Goal: Task Accomplishment & Management: Use online tool/utility

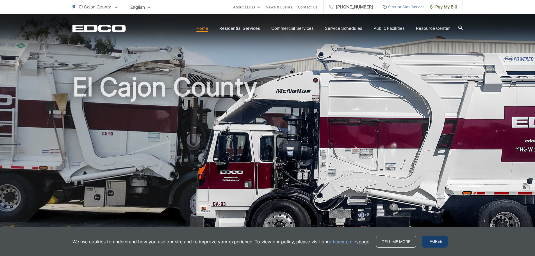
drag, startPoint x: 429, startPoint y: 245, endPoint x: 432, endPoint y: 239, distance: 6.7
click at [429, 245] on span "I agree" at bounding box center [435, 242] width 26 height 12
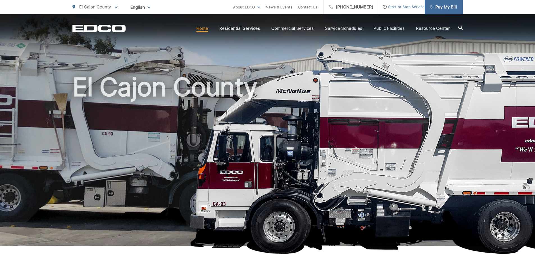
click at [445, 6] on span "Pay My Bill" at bounding box center [443, 7] width 27 height 7
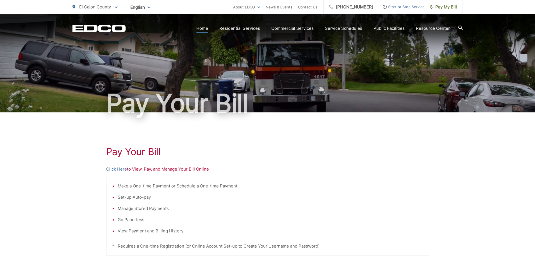
click at [204, 27] on link "Home" at bounding box center [202, 28] width 12 height 7
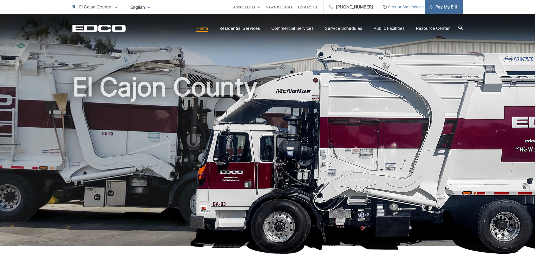
click at [440, 6] on span "Pay My Bill" at bounding box center [443, 7] width 27 height 7
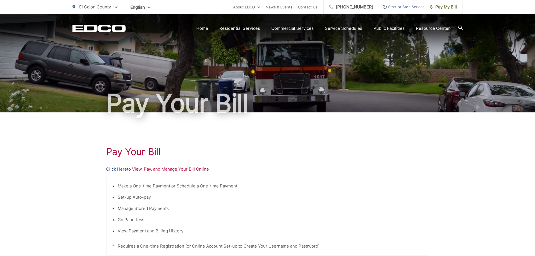
click at [122, 170] on link "Click Here" at bounding box center [116, 169] width 21 height 7
